Goal: Task Accomplishment & Management: Use online tool/utility

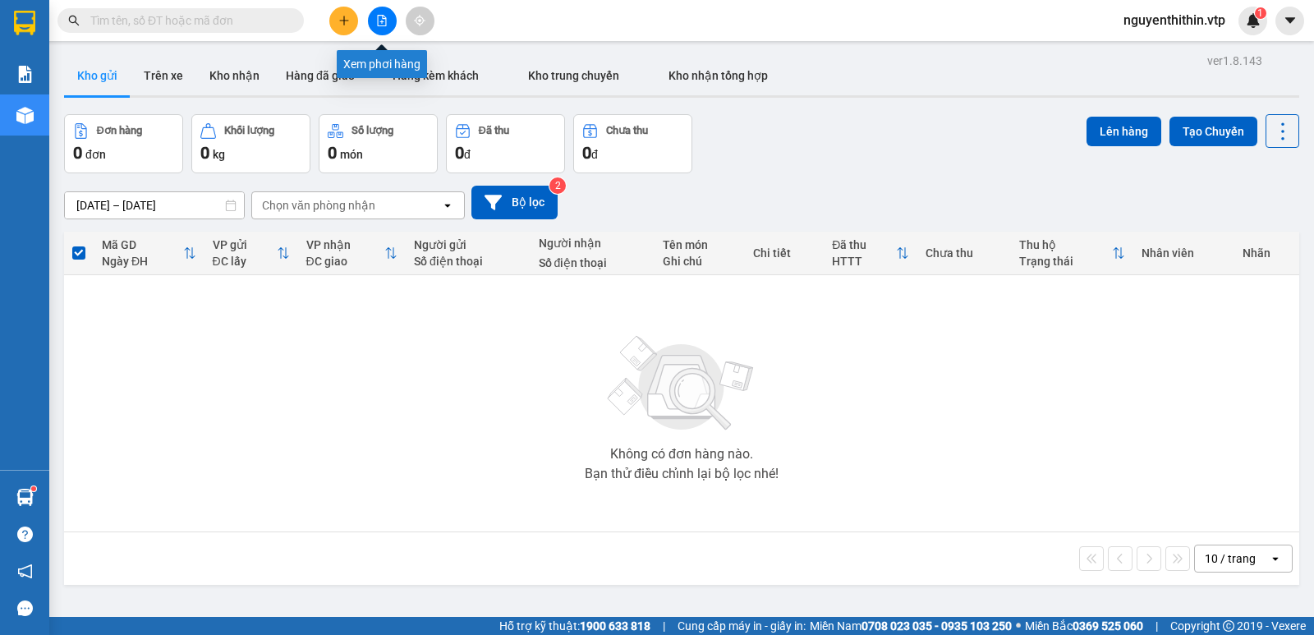
click at [382, 21] on icon "file-add" at bounding box center [382, 20] width 9 height 11
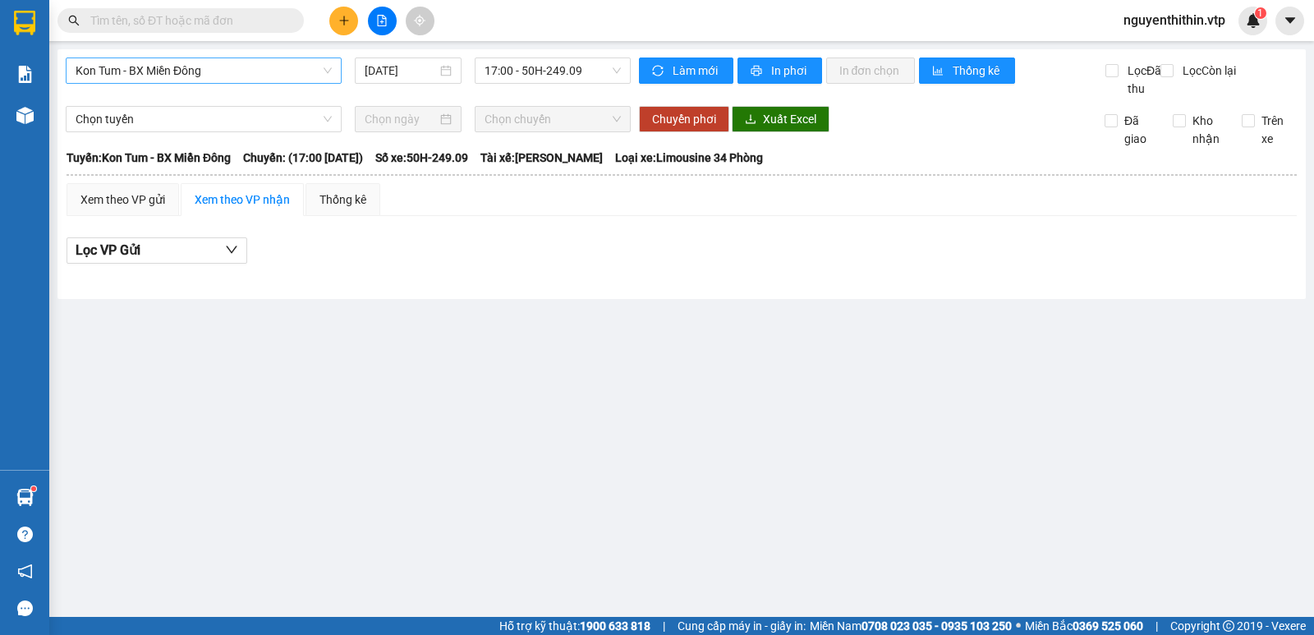
click at [175, 80] on span "Kon Tum - BX Miền Đông" at bounding box center [204, 70] width 256 height 25
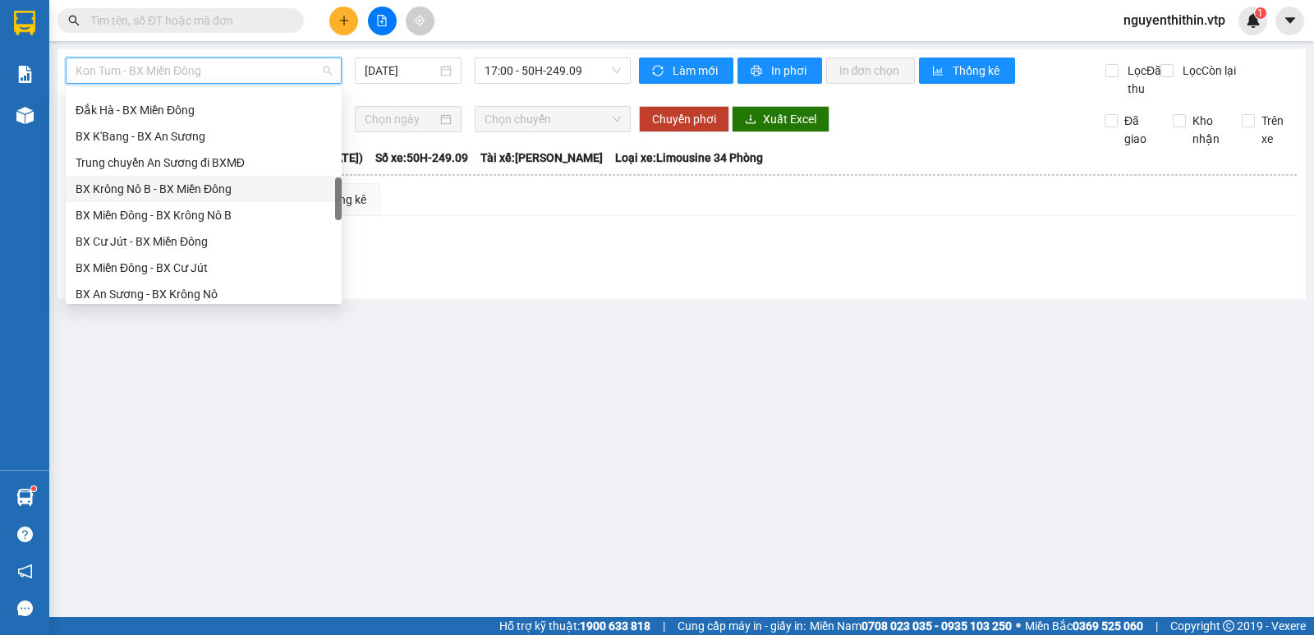
scroll to position [575, 0]
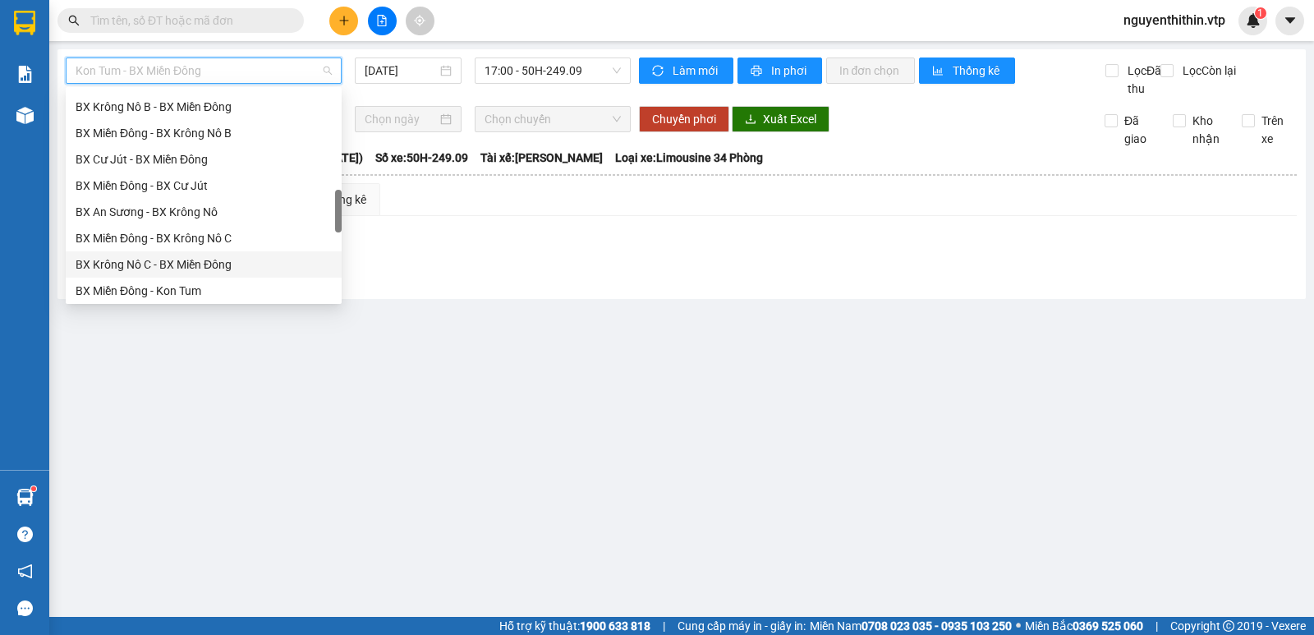
click at [151, 264] on div "BX Krông Nô C - BX Miền Đông" at bounding box center [204, 264] width 256 height 18
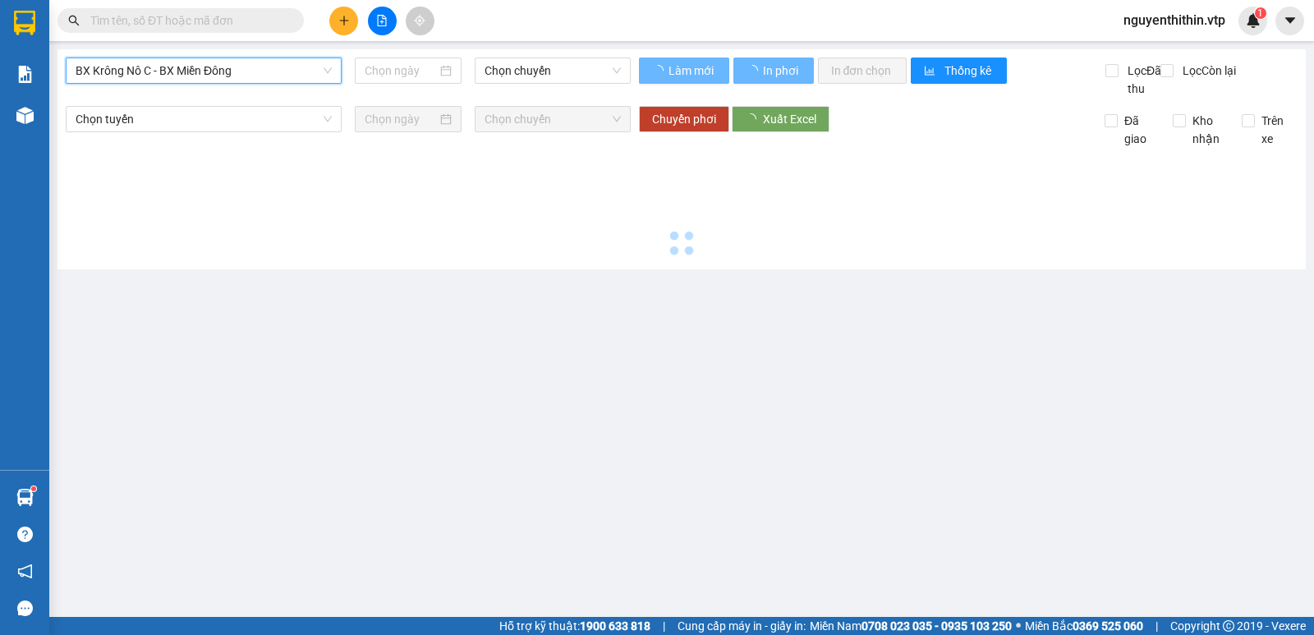
type input "[DATE]"
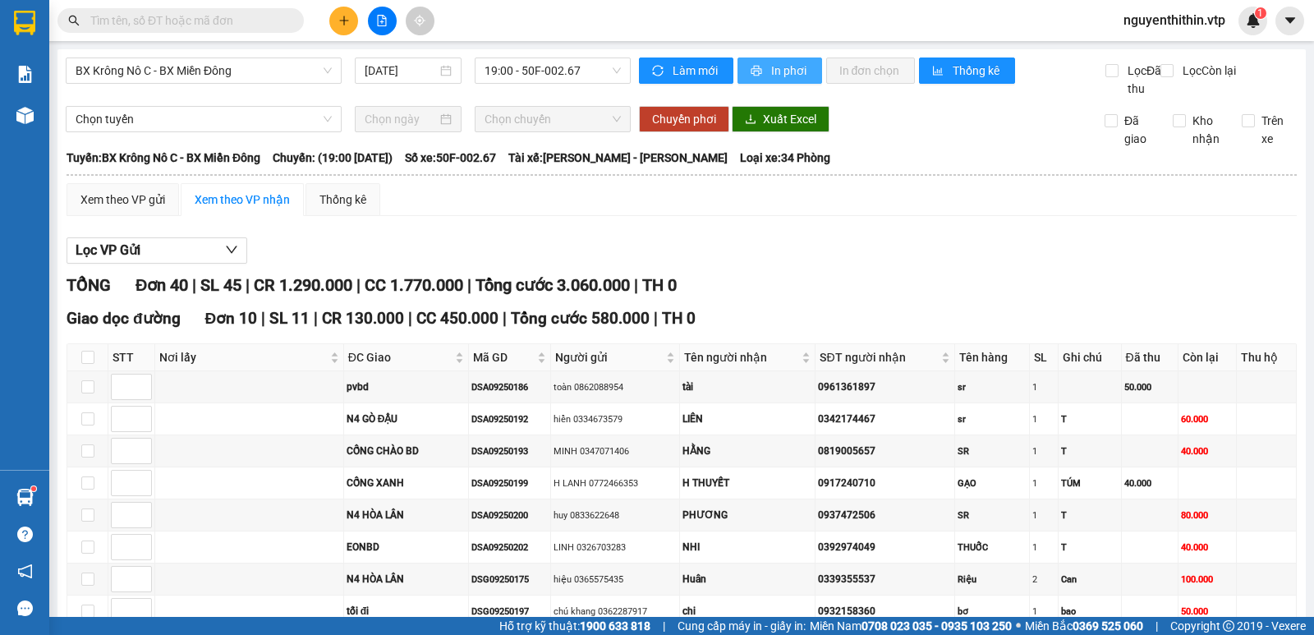
click at [775, 72] on span "In phơi" at bounding box center [790, 71] width 38 height 18
click at [789, 67] on span "In phơi" at bounding box center [790, 71] width 38 height 18
click at [787, 76] on span "In phơi" at bounding box center [790, 71] width 38 height 18
